Goal: Task Accomplishment & Management: Complete application form

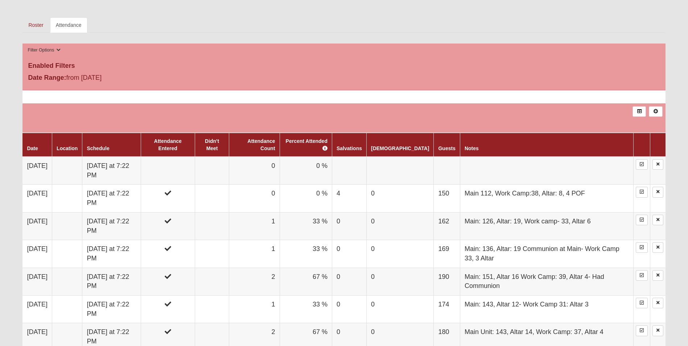
scroll to position [290, 0]
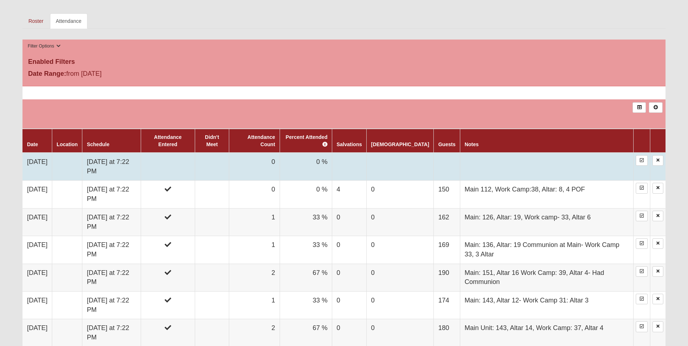
click at [191, 168] on td at bounding box center [168, 167] width 54 height 28
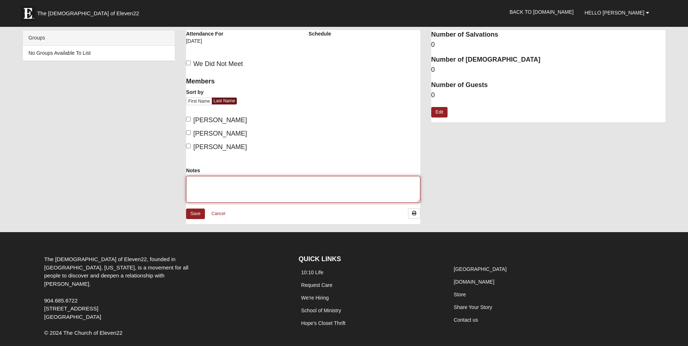
click at [221, 180] on textarea "Notes" at bounding box center [303, 189] width 234 height 27
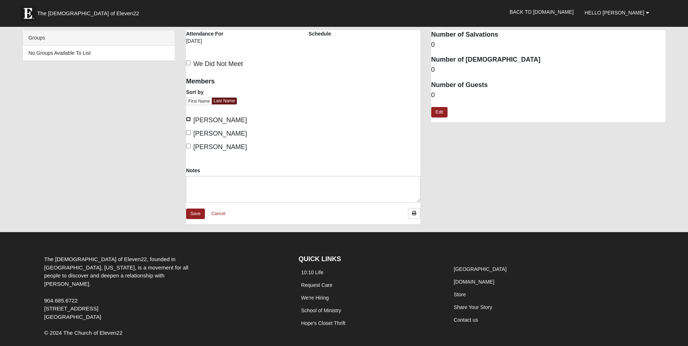
click at [190, 120] on input "[PERSON_NAME]" at bounding box center [188, 119] width 5 height 5
checkbox input "true"
click at [190, 148] on input "[PERSON_NAME]" at bounding box center [188, 146] width 5 height 5
checkbox input "true"
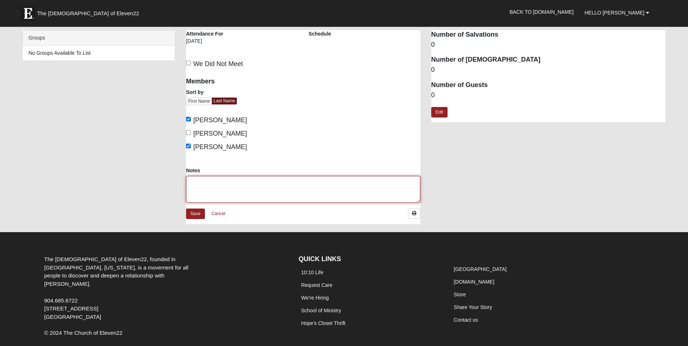
click at [194, 182] on textarea "Notes" at bounding box center [303, 189] width 234 height 27
type textarea "Main: 103, Altar: 7, Work Camp: 41, Altar 5, 1 POF"
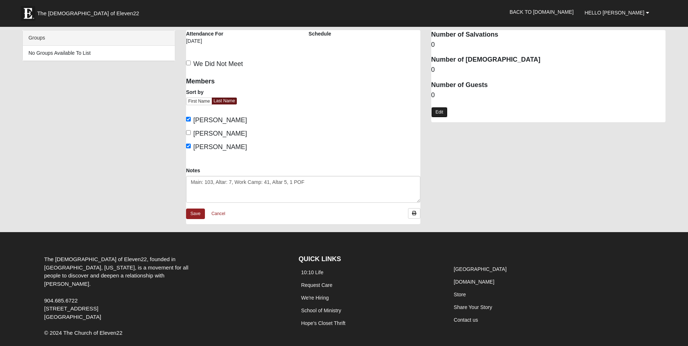
click at [440, 111] on link "Edit" at bounding box center [439, 112] width 16 height 11
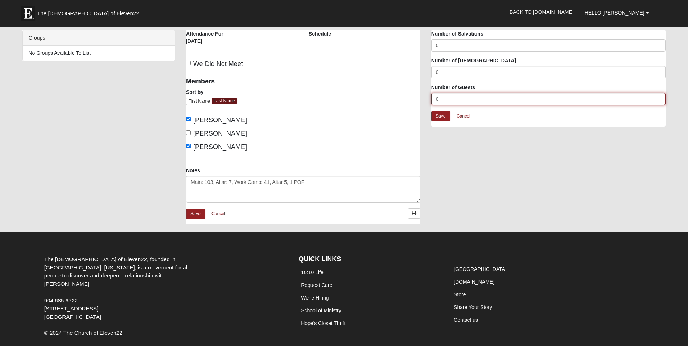
drag, startPoint x: 446, startPoint y: 97, endPoint x: 435, endPoint y: 97, distance: 11.6
click at [435, 97] on input "0" at bounding box center [548, 99] width 234 height 12
type input "144"
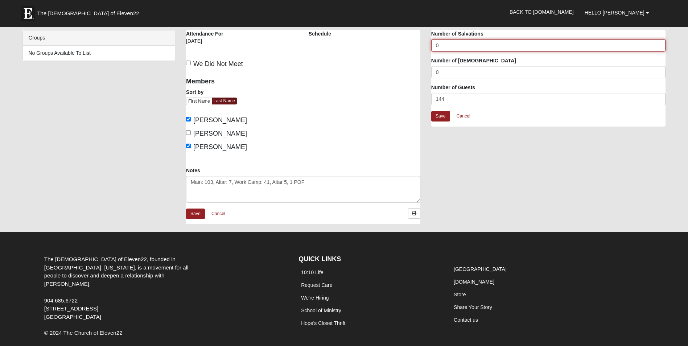
drag, startPoint x: 441, startPoint y: 43, endPoint x: 431, endPoint y: 46, distance: 10.5
click at [431, 46] on input "0" at bounding box center [548, 45] width 234 height 12
type input "1"
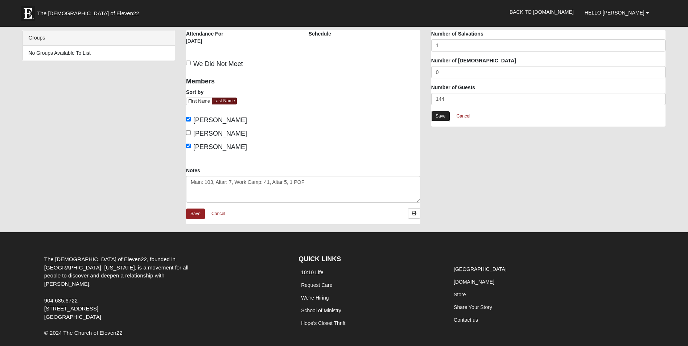
click at [443, 116] on link "Save" at bounding box center [440, 116] width 19 height 11
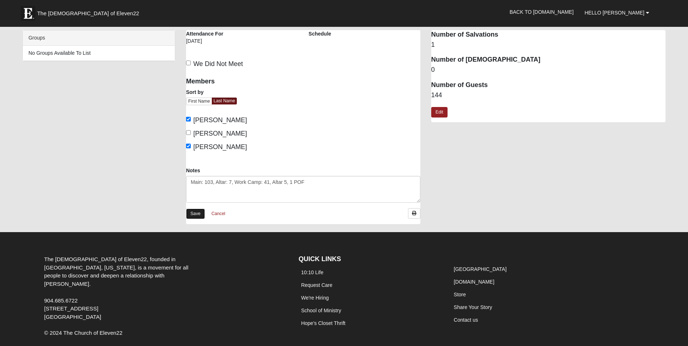
click at [192, 216] on link "Save" at bounding box center [195, 214] width 19 height 11
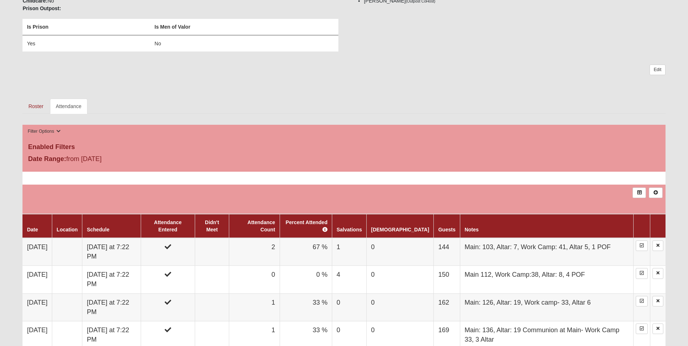
scroll to position [218, 0]
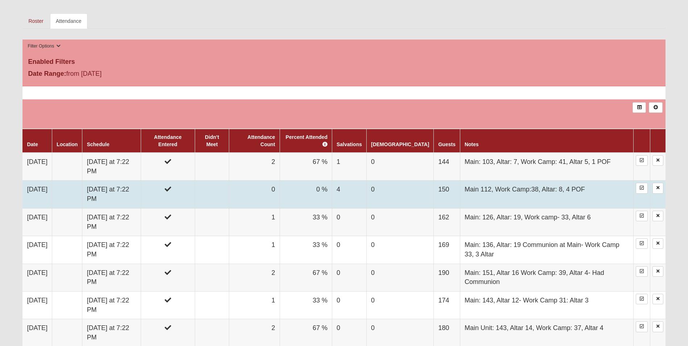
scroll to position [327, 0]
